Goal: Register for event/course

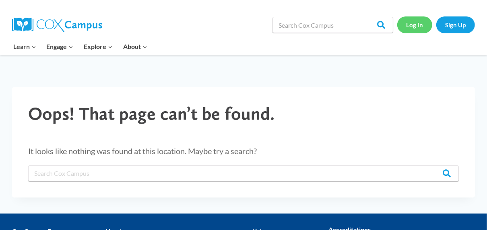
click at [417, 25] on link "Log In" at bounding box center [414, 24] width 35 height 16
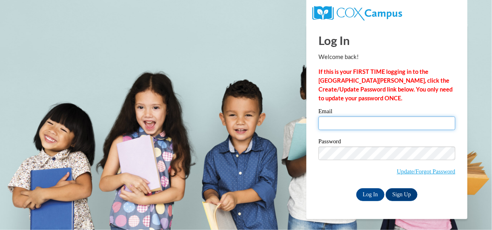
click at [341, 123] on input "Email" at bounding box center [386, 124] width 137 height 14
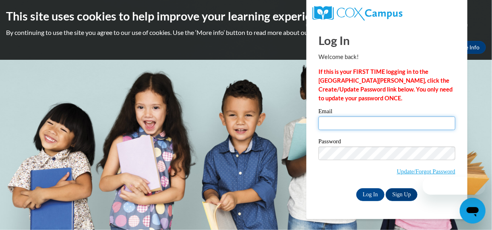
type input "dmagee78@yahoo.com"
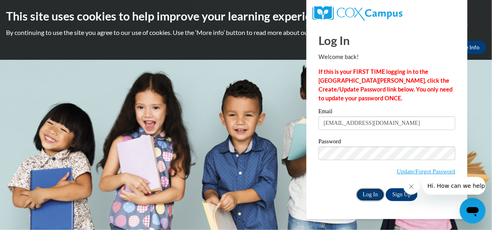
click at [377, 192] on input "Log In" at bounding box center [370, 195] width 28 height 13
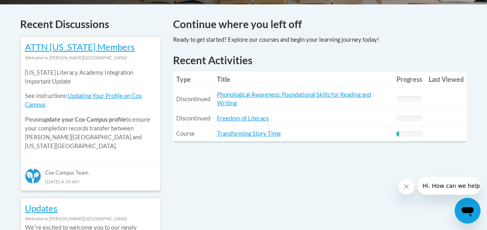
scroll to position [340, 0]
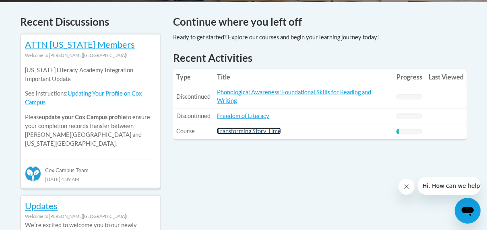
click at [242, 131] on link "Transforming Story Time" at bounding box center [249, 131] width 64 height 7
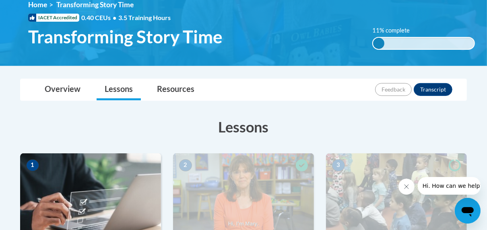
scroll to position [107, 0]
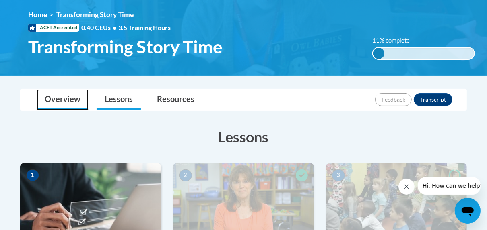
click at [68, 98] on link "Overview" at bounding box center [63, 99] width 52 height 21
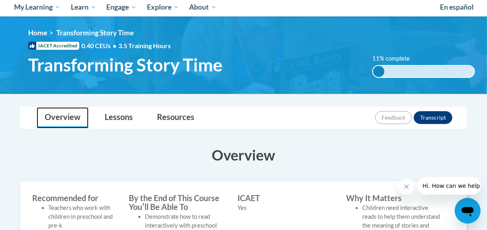
scroll to position [91, 0]
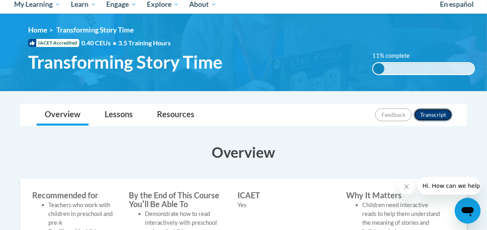
click at [436, 113] on button "Transcript" at bounding box center [432, 115] width 39 height 13
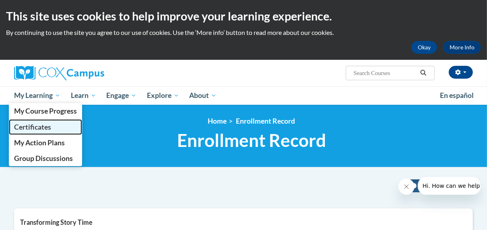
click at [48, 125] on span "Certificates" at bounding box center [32, 127] width 37 height 8
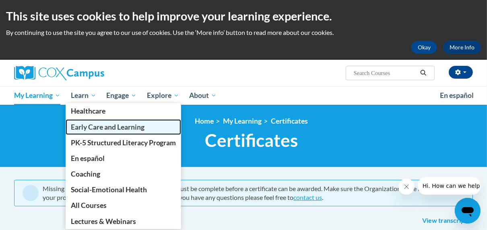
click at [93, 132] on link "Early Care and Learning" at bounding box center [124, 127] width 116 height 16
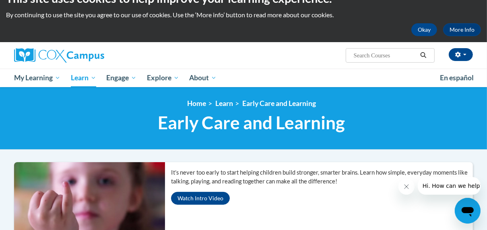
scroll to position [16, 0]
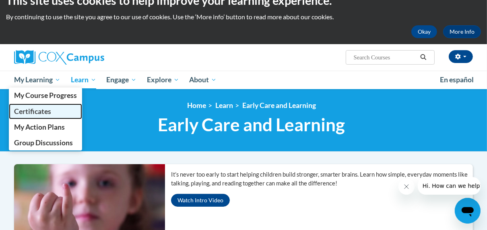
click at [41, 109] on span "Certificates" at bounding box center [32, 111] width 37 height 8
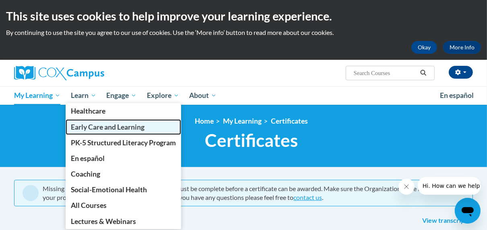
click at [95, 131] on span "Early Care and Learning" at bounding box center [108, 127] width 74 height 8
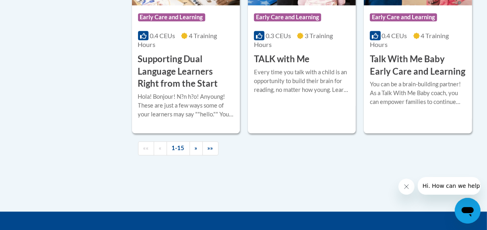
scroll to position [1279, 0]
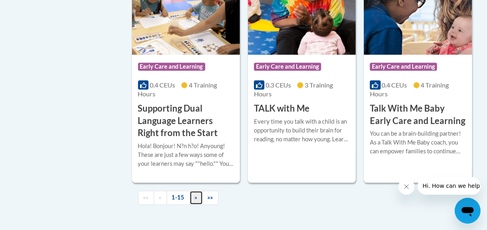
click at [195, 194] on span "»" at bounding box center [196, 197] width 3 height 7
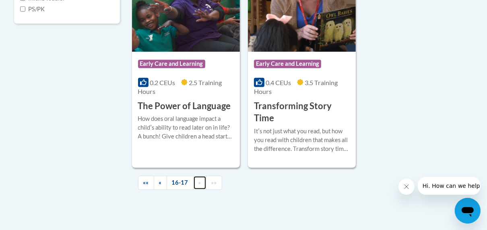
scroll to position [341, 0]
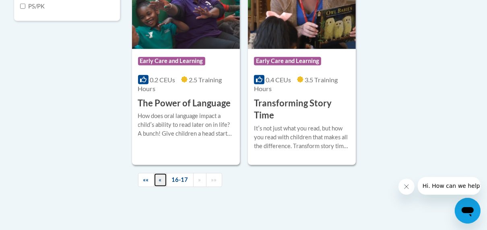
click at [165, 185] on link "«" at bounding box center [160, 180] width 13 height 14
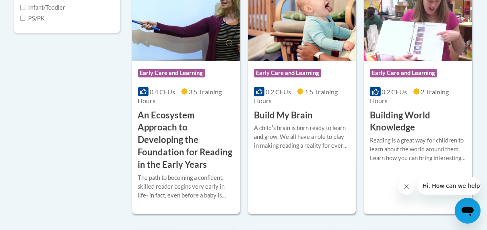
scroll to position [335, 0]
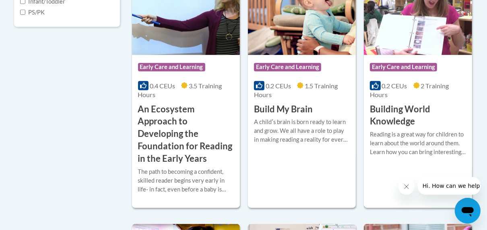
click at [396, 106] on h3 "Building World Knowledge" at bounding box center [418, 115] width 96 height 25
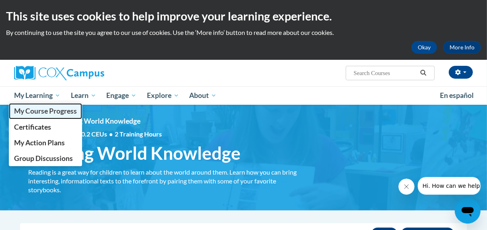
click at [34, 114] on span "My Course Progress" at bounding box center [45, 111] width 63 height 8
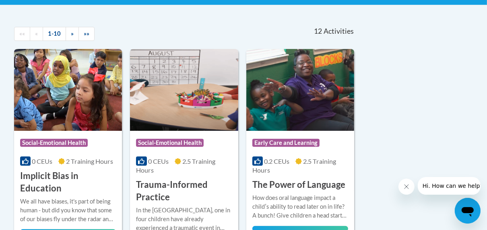
scroll to position [173, 0]
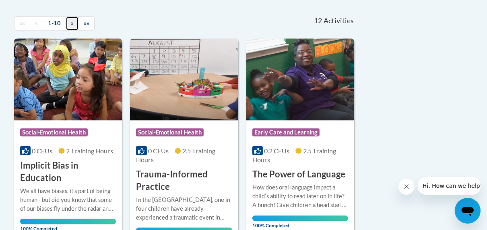
click at [71, 25] on span "»" at bounding box center [72, 23] width 3 height 7
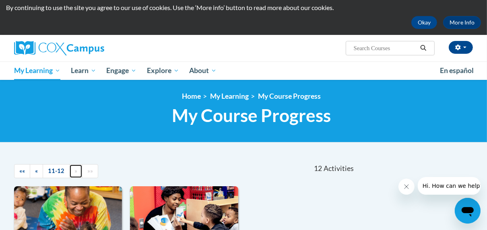
scroll to position [24, 0]
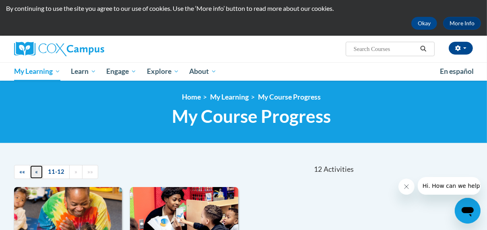
click at [35, 173] on span "«" at bounding box center [36, 172] width 3 height 7
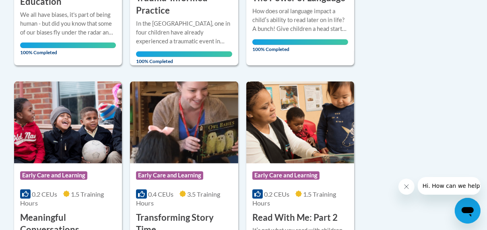
scroll to position [0, 0]
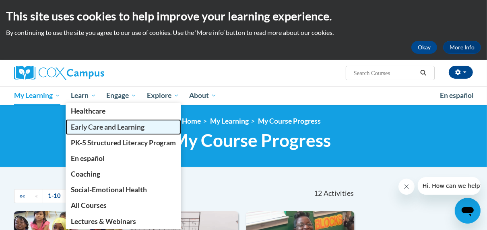
click at [89, 130] on span "Early Care and Learning" at bounding box center [108, 127] width 74 height 8
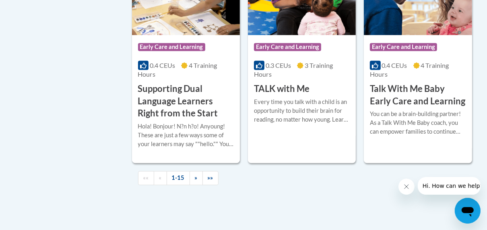
scroll to position [1315, 0]
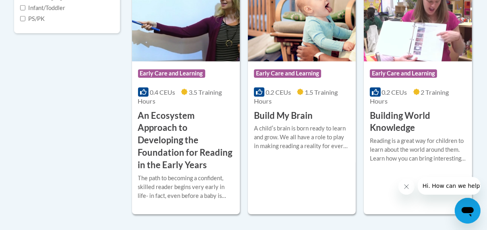
scroll to position [319, 0]
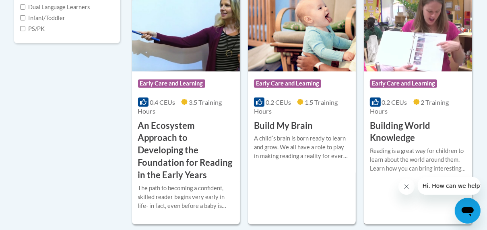
click at [412, 113] on div "0.2 CEUs 2 Training Hours" at bounding box center [418, 107] width 96 height 18
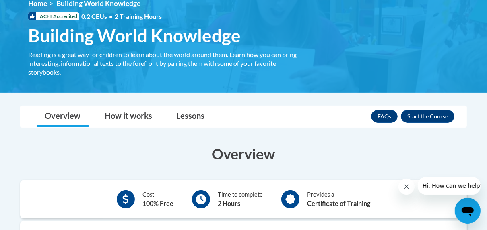
scroll to position [119, 0]
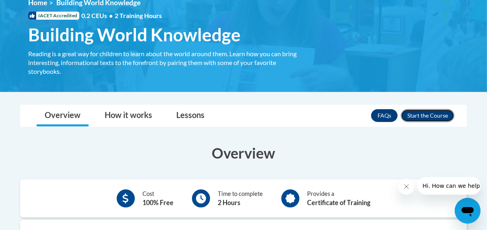
click at [424, 115] on button "Enroll" at bounding box center [427, 115] width 53 height 13
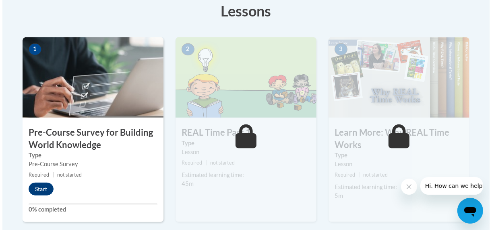
scroll to position [239, 0]
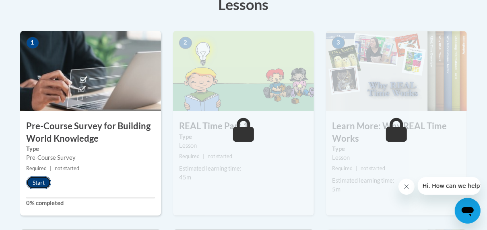
click at [34, 183] on button "Start" at bounding box center [38, 183] width 25 height 13
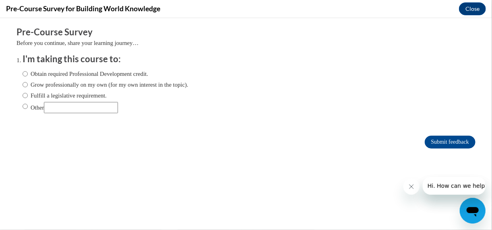
scroll to position [0, 0]
click at [23, 75] on input "Obtain required Professional Development credit." at bounding box center [25, 73] width 5 height 9
radio input "true"
click at [440, 141] on input "Submit feedback" at bounding box center [449, 142] width 51 height 13
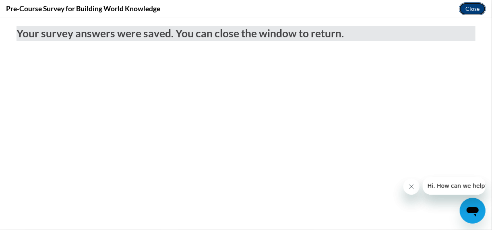
click at [472, 8] on button "Close" at bounding box center [472, 8] width 27 height 13
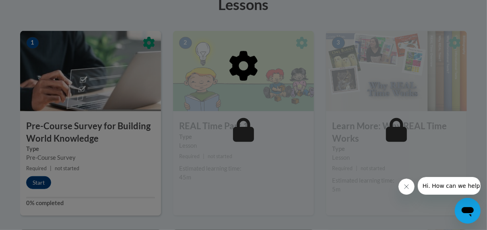
click at [464, 66] on div at bounding box center [243, 107] width 446 height 153
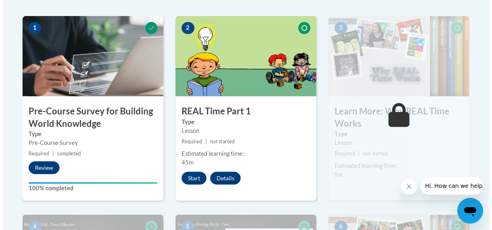
scroll to position [248, 0]
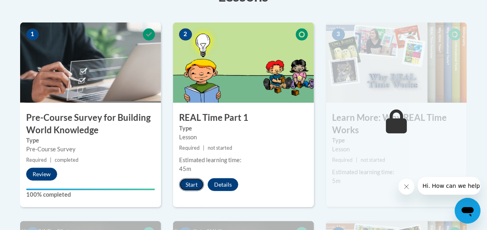
click at [192, 183] on button "Start" at bounding box center [191, 185] width 25 height 13
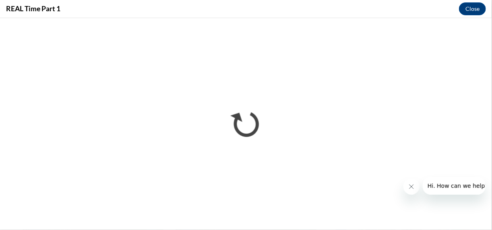
scroll to position [0, 0]
click at [410, 185] on icon "Close message from company" at bounding box center [410, 186] width 6 height 6
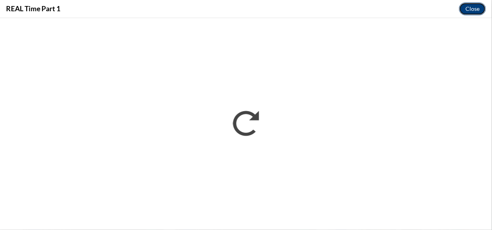
click at [475, 8] on button "Close" at bounding box center [472, 8] width 27 height 13
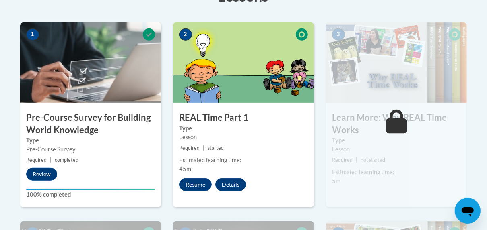
click at [384, 132] on h3 "Learn More: Why REAL Time Works" at bounding box center [396, 124] width 141 height 25
click at [198, 186] on button "Resume" at bounding box center [195, 185] width 33 height 13
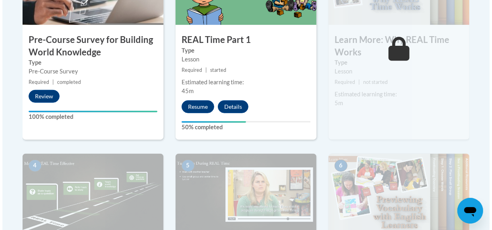
scroll to position [325, 0]
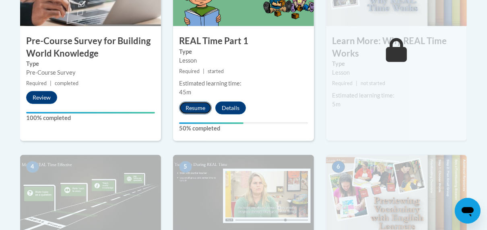
click at [193, 103] on button "Resume" at bounding box center [195, 108] width 33 height 13
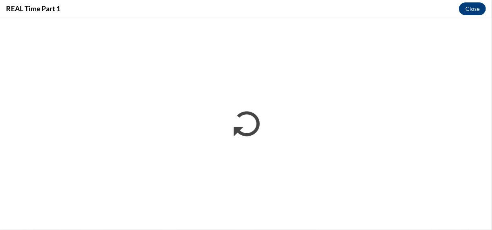
scroll to position [0, 0]
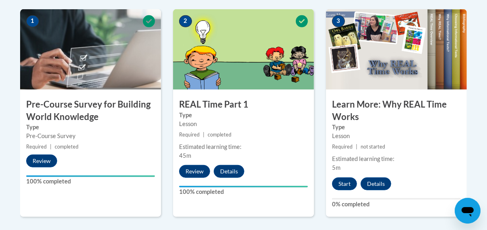
scroll to position [259, 0]
